Goal: Task Accomplishment & Management: Use online tool/utility

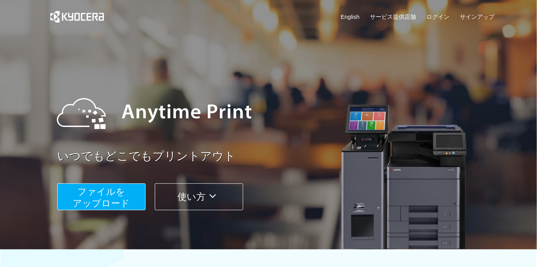
click at [22, 113] on div at bounding box center [268, 125] width 537 height 250
click at [100, 194] on span "ファイルを ​​アップロード" at bounding box center [101, 198] width 57 height 22
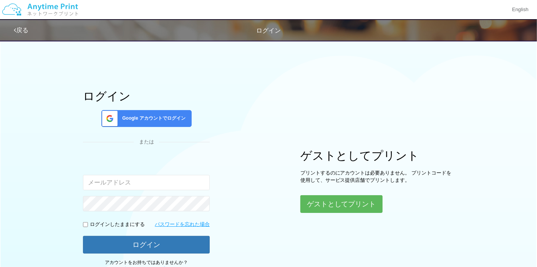
type input "[EMAIL_ADDRESS][DOMAIN_NAME]"
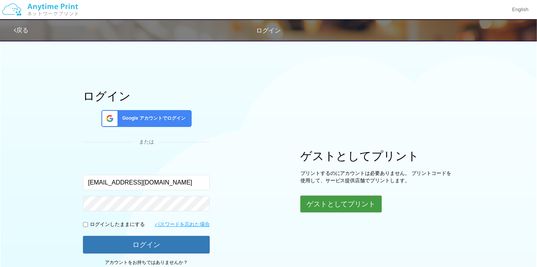
click at [318, 201] on button "ゲストとしてプリント" at bounding box center [340, 204] width 81 height 17
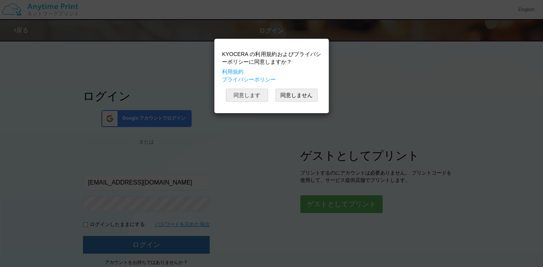
click at [260, 98] on button "同意します" at bounding box center [247, 95] width 42 height 13
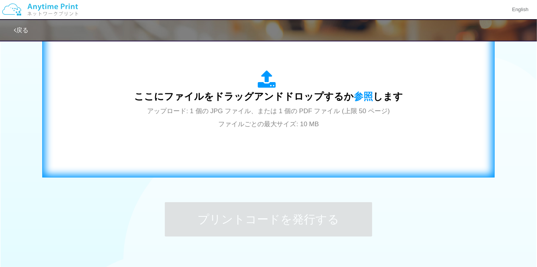
scroll to position [231, 0]
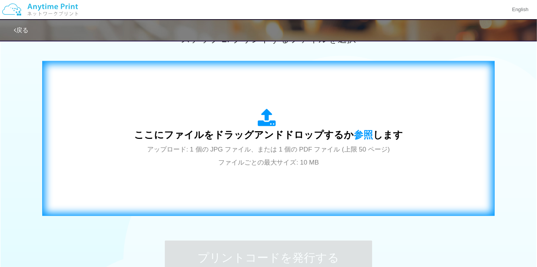
click at [247, 138] on span "ここにファイルをドラッグアンドドロップするか 参照 します" at bounding box center [268, 134] width 269 height 11
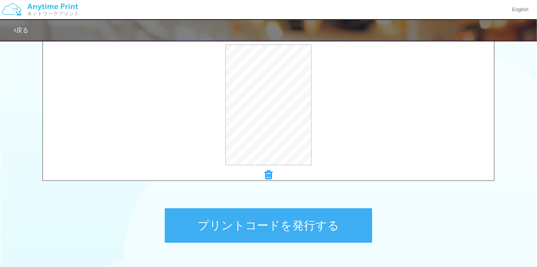
scroll to position [317, 0]
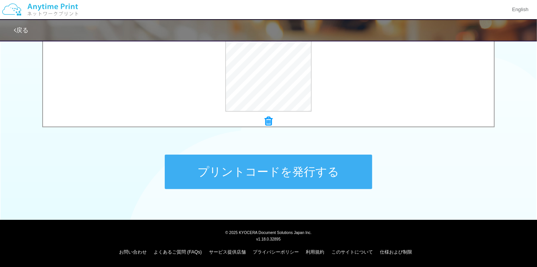
click at [327, 166] on button "プリントコードを発行する" at bounding box center [268, 172] width 207 height 35
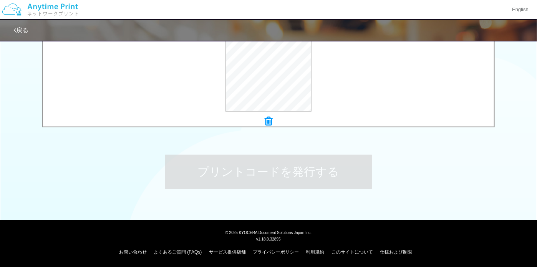
scroll to position [0, 0]
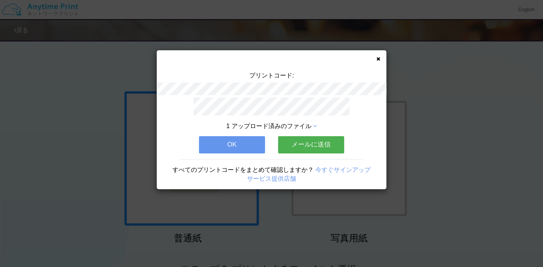
click at [378, 60] on icon at bounding box center [379, 58] width 4 height 5
